Goal: Information Seeking & Learning: Learn about a topic

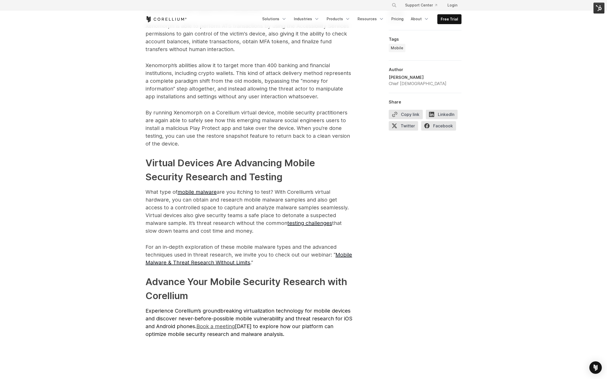
scroll to position [1323, 0]
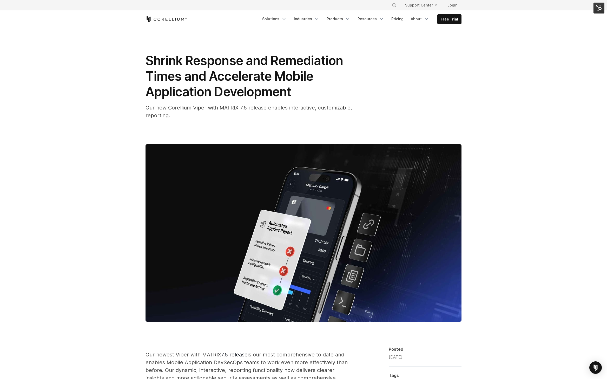
click at [197, 110] on span "Our new Corellium Viper with MATRIX 7.5 release enables interactive, customizab…" at bounding box center [248, 112] width 206 height 14
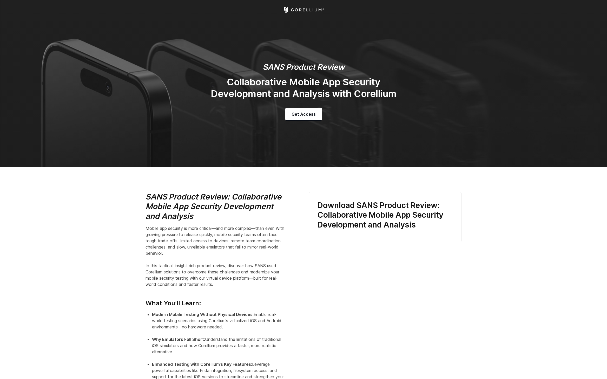
select select "**********"
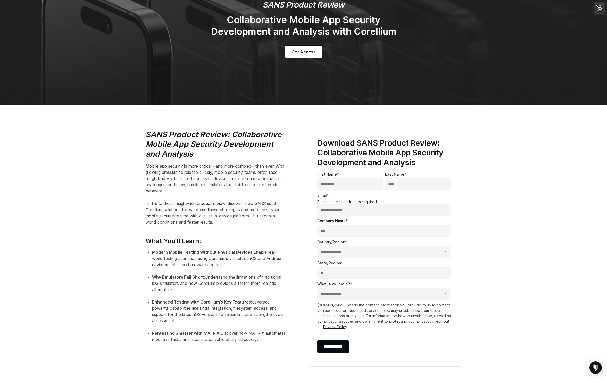
scroll to position [63, 0]
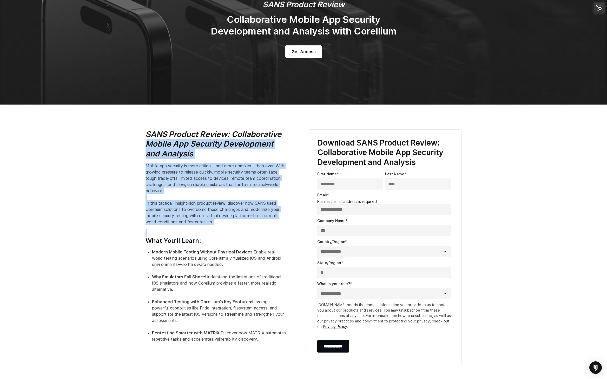
drag, startPoint x: 149, startPoint y: 147, endPoint x: 230, endPoint y: 232, distance: 117.2
click at [223, 233] on div "SANS Product Review: Collaborative Mobile App Security Development and Analysis…" at bounding box center [221, 239] width 153 height 219
click at [232, 231] on h4 "What You’ll Learn:" at bounding box center [215, 237] width 140 height 16
